Goal: Task Accomplishment & Management: Use online tool/utility

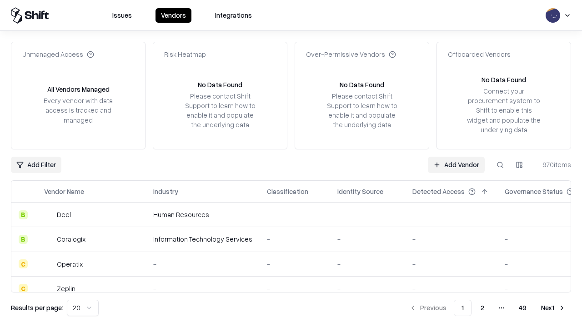
click at [456, 165] on link "Add Vendor" at bounding box center [456, 165] width 57 height 16
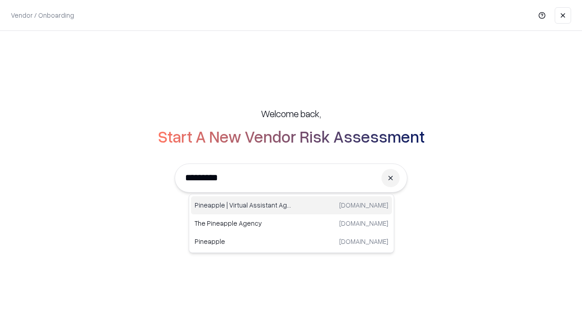
click at [291, 205] on div "Pineapple | Virtual Assistant Agency [DOMAIN_NAME]" at bounding box center [291, 205] width 201 height 18
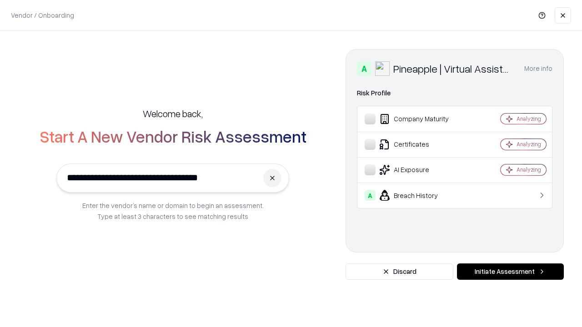
type input "**********"
click at [510, 272] on button "Initiate Assessment" at bounding box center [510, 272] width 107 height 16
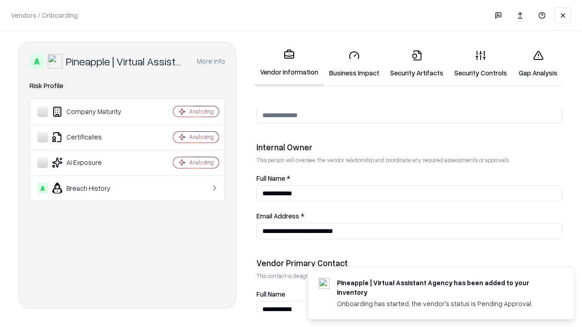
scroll to position [471, 0]
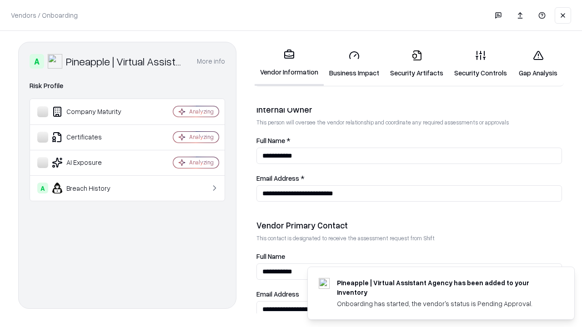
click at [354, 64] on link "Business Impact" at bounding box center [354, 64] width 61 height 42
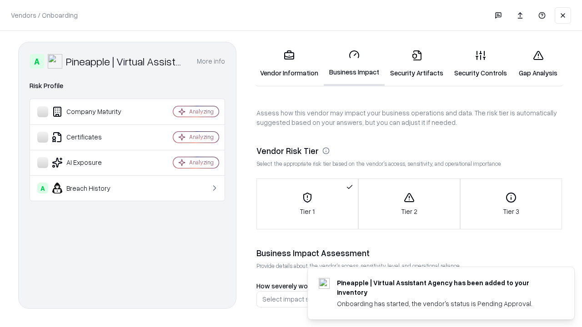
click at [416, 64] on link "Security Artifacts" at bounding box center [416, 64] width 64 height 42
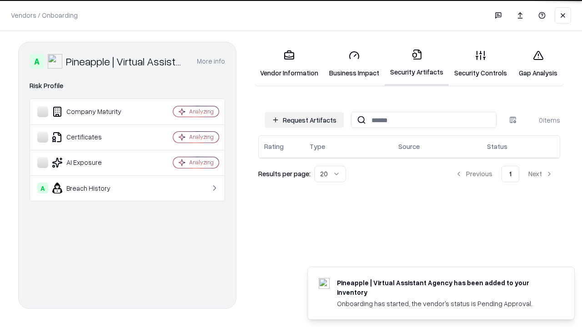
click at [304, 120] on button "Request Artifacts" at bounding box center [303, 120] width 79 height 16
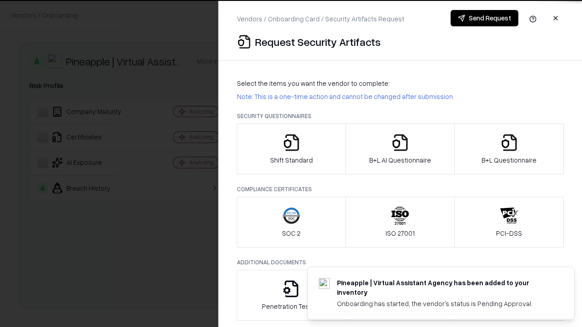
click at [291, 149] on icon "button" at bounding box center [291, 143] width 18 height 18
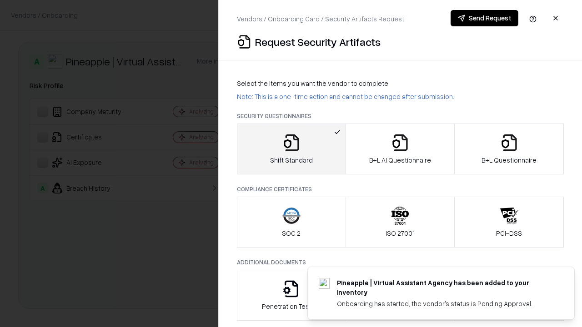
click at [484, 18] on button "Send Request" at bounding box center [484, 18] width 68 height 16
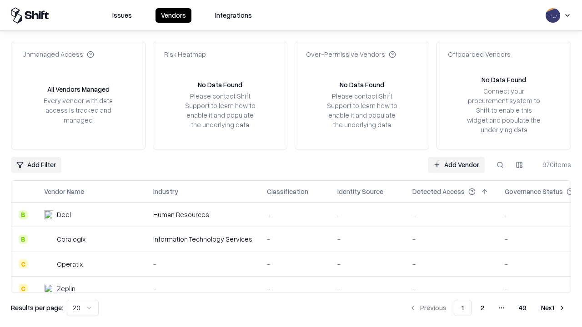
click at [500, 165] on button at bounding box center [500, 165] width 16 height 16
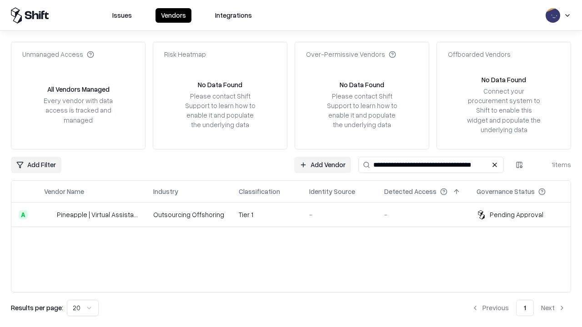
type input "**********"
click at [296, 214] on td "Tier 1" at bounding box center [266, 215] width 70 height 25
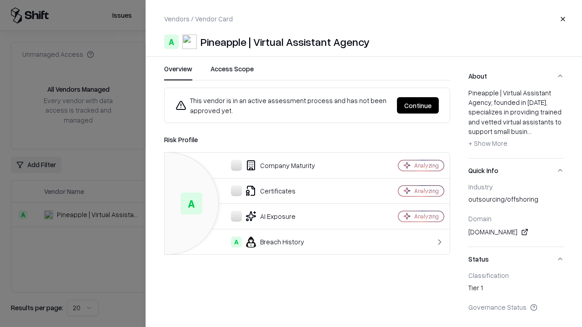
click at [418, 105] on button "Continue" at bounding box center [418, 105] width 42 height 16
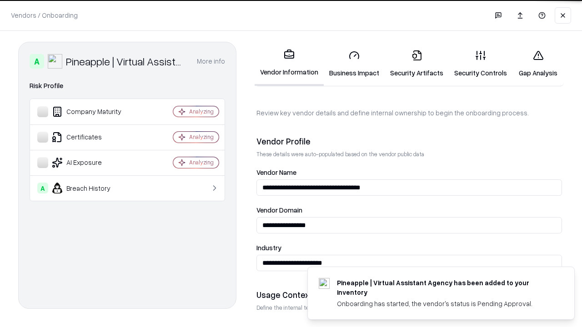
click at [416, 64] on link "Security Artifacts" at bounding box center [416, 64] width 64 height 42
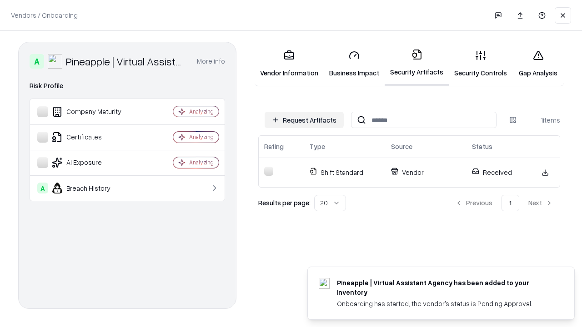
click at [480, 64] on link "Security Controls" at bounding box center [481, 64] width 64 height 42
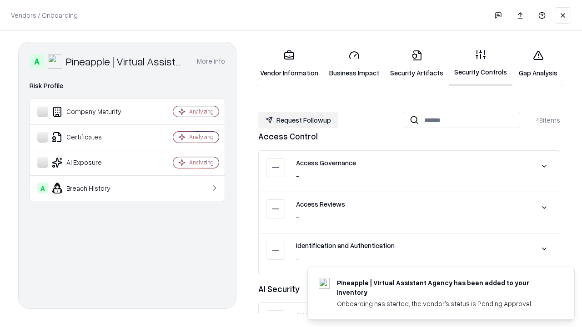
click at [298, 120] on button "Request Followup" at bounding box center [298, 120] width 80 height 16
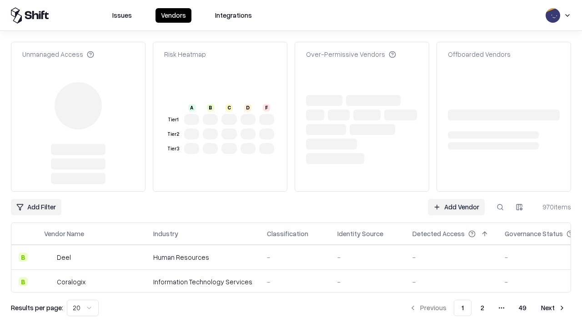
click at [456, 207] on link "Add Vendor" at bounding box center [456, 207] width 57 height 16
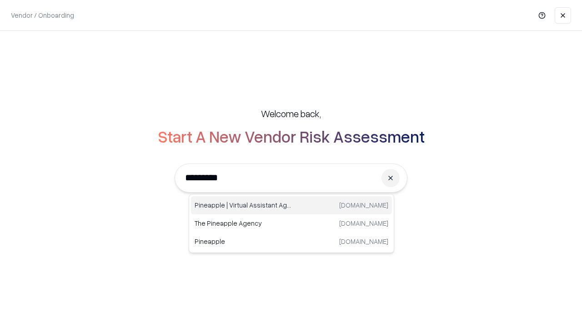
click at [291, 205] on div "Pineapple | Virtual Assistant Agency [DOMAIN_NAME]" at bounding box center [291, 205] width 201 height 18
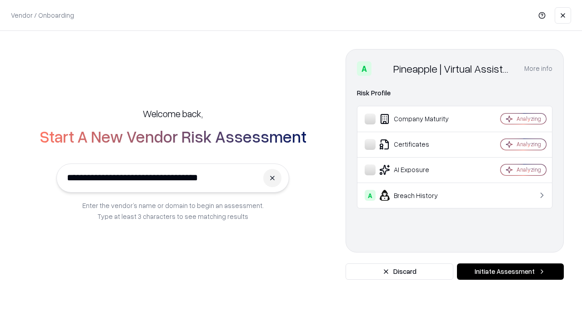
type input "**********"
click at [510, 272] on button "Initiate Assessment" at bounding box center [510, 272] width 107 height 16
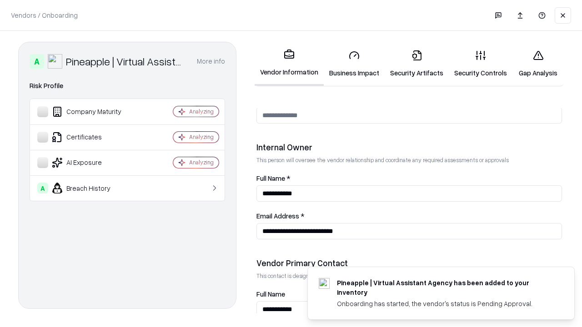
scroll to position [471, 0]
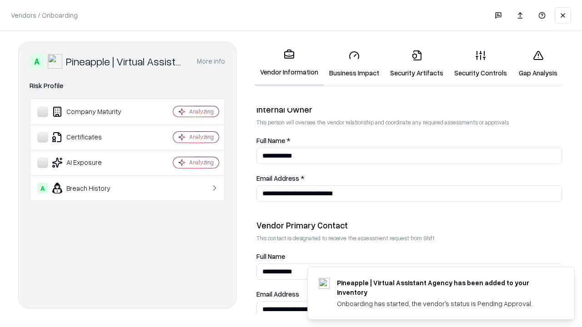
click at [538, 64] on link "Gap Analysis" at bounding box center [537, 64] width 51 height 42
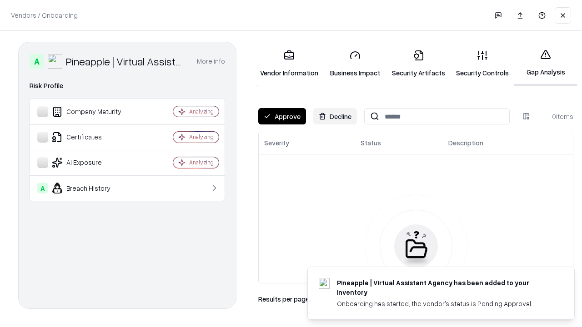
click at [282, 116] on button "Approve" at bounding box center [282, 116] width 48 height 16
